Goal: Task Accomplishment & Management: Manage account settings

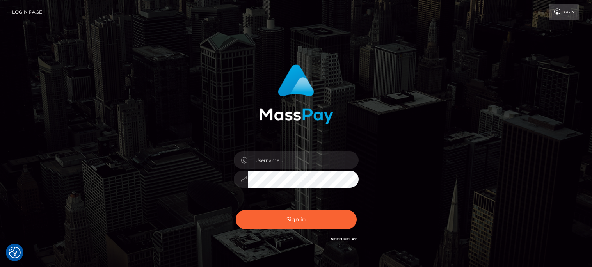
checkbox input "true"
click at [301, 156] on input "text" at bounding box center [303, 160] width 111 height 18
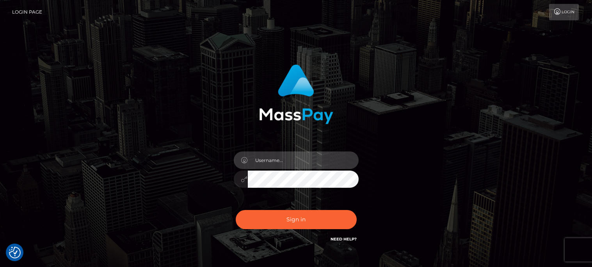
type input "newfoundoffice@gmail.com"
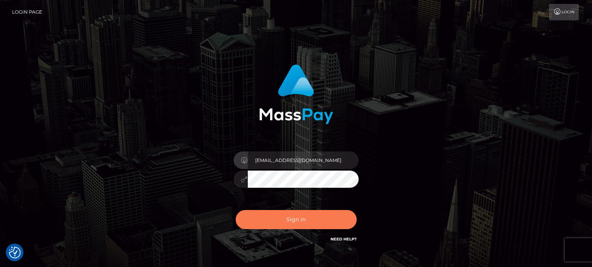
click at [291, 222] on button "Sign in" at bounding box center [296, 219] width 121 height 19
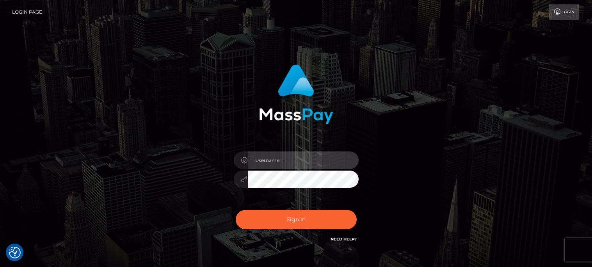
click at [300, 160] on input "text" at bounding box center [303, 160] width 111 height 18
type input "[EMAIL_ADDRESS][DOMAIN_NAME]"
click at [21, 11] on link "Login Page" at bounding box center [27, 12] width 30 height 16
click at [277, 161] on input "text" at bounding box center [303, 160] width 111 height 18
type input "[EMAIL_ADDRESS][DOMAIN_NAME]"
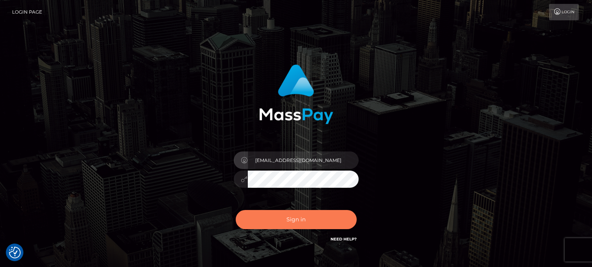
click at [295, 218] on button "Sign in" at bounding box center [296, 219] width 121 height 19
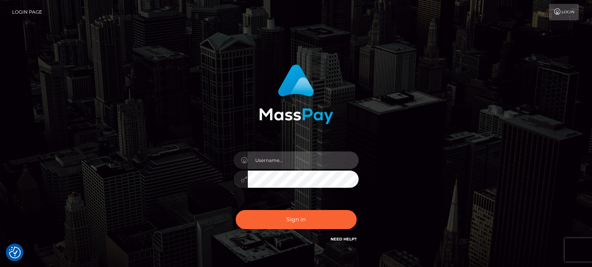
click at [273, 163] on input "text" at bounding box center [303, 160] width 111 height 18
type input "newfoundoffice@gmail.com"
click at [236, 210] on button "Sign in" at bounding box center [296, 219] width 121 height 19
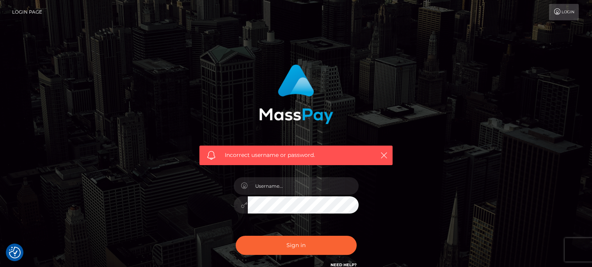
checkbox input "true"
